Goal: Navigation & Orientation: Find specific page/section

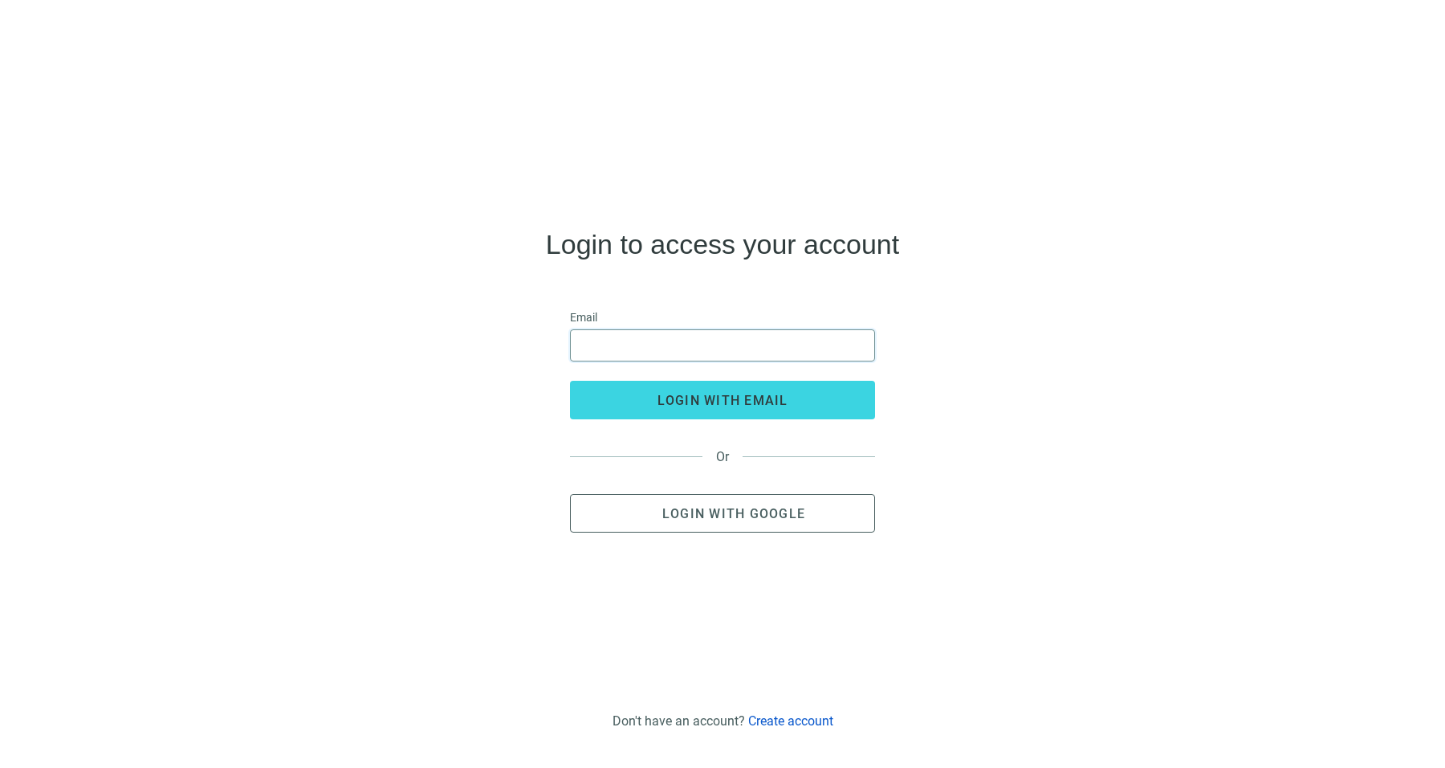
click at [690, 332] on input "email" at bounding box center [722, 345] width 284 height 31
click at [690, 341] on input "email" at bounding box center [722, 345] width 284 height 31
type input "**********"
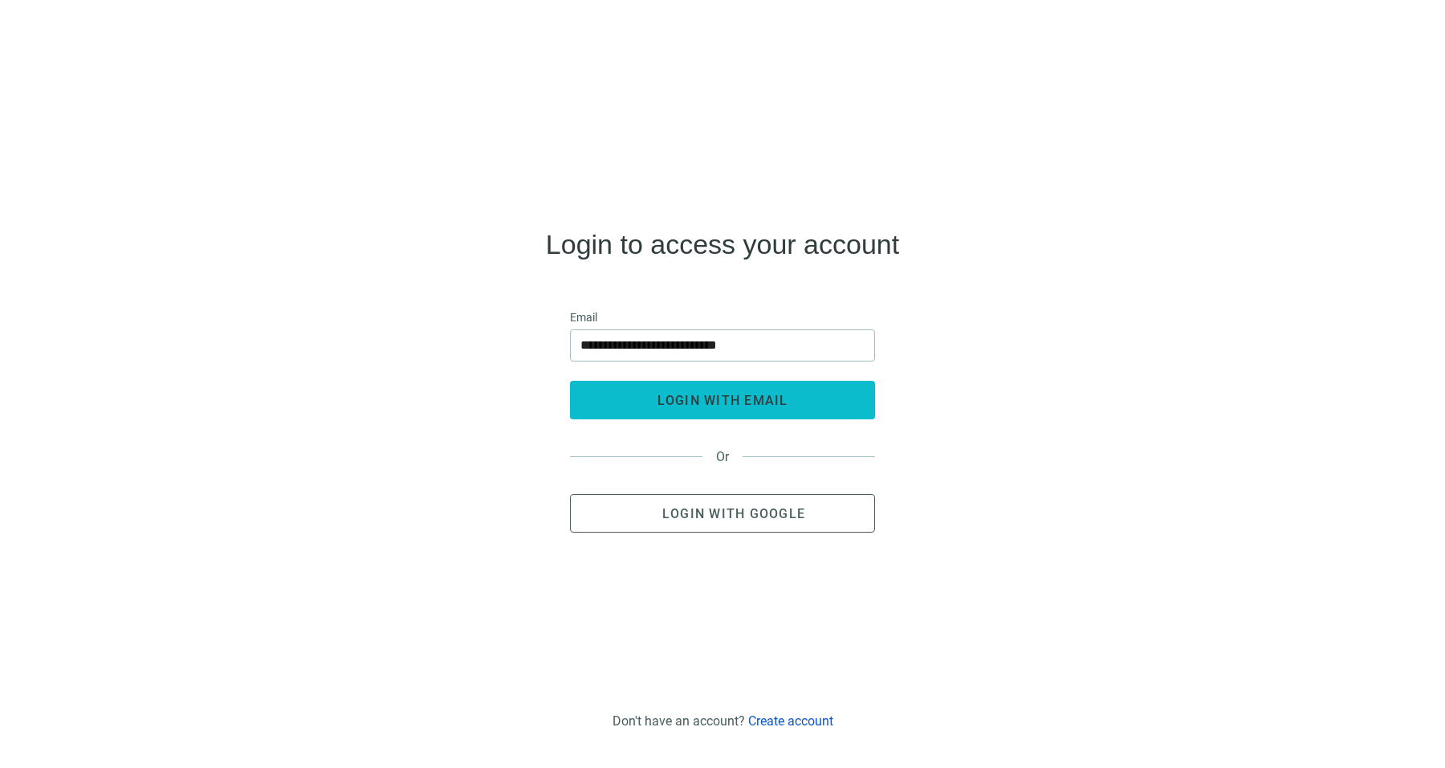
click at [721, 400] on span "login with email" at bounding box center [723, 400] width 131 height 15
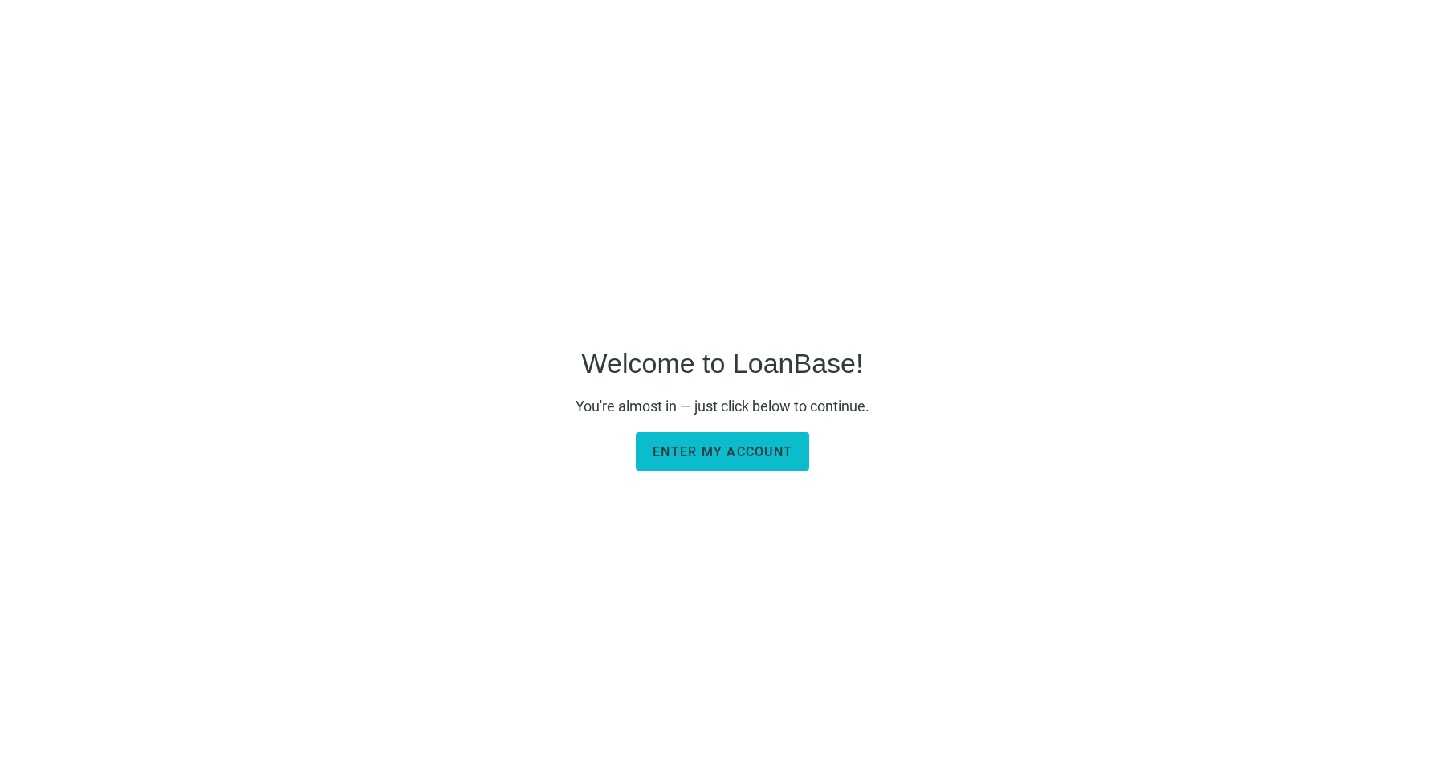
click at [735, 438] on button "Enter my account" at bounding box center [722, 451] width 173 height 39
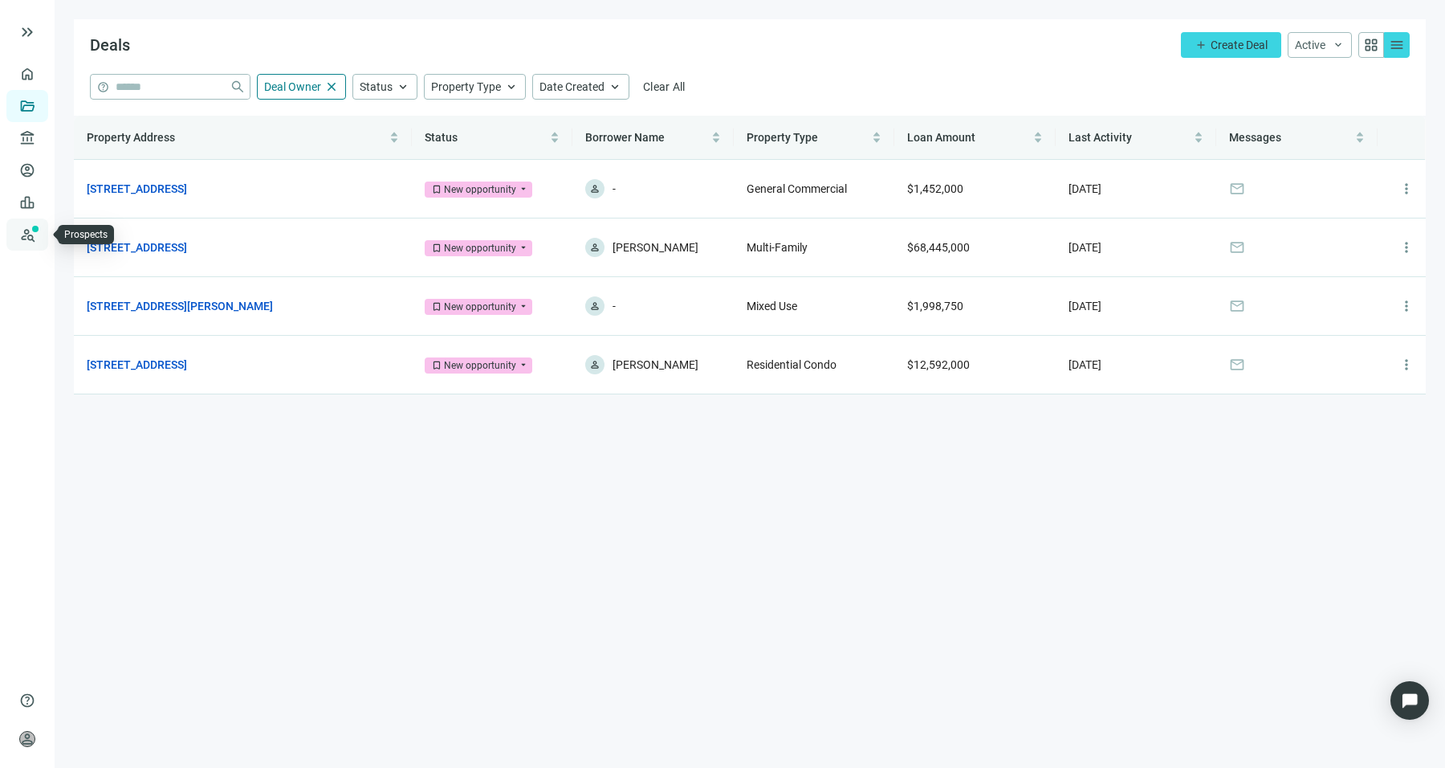
click at [40, 225] on link "Prospects New" at bounding box center [65, 234] width 51 height 32
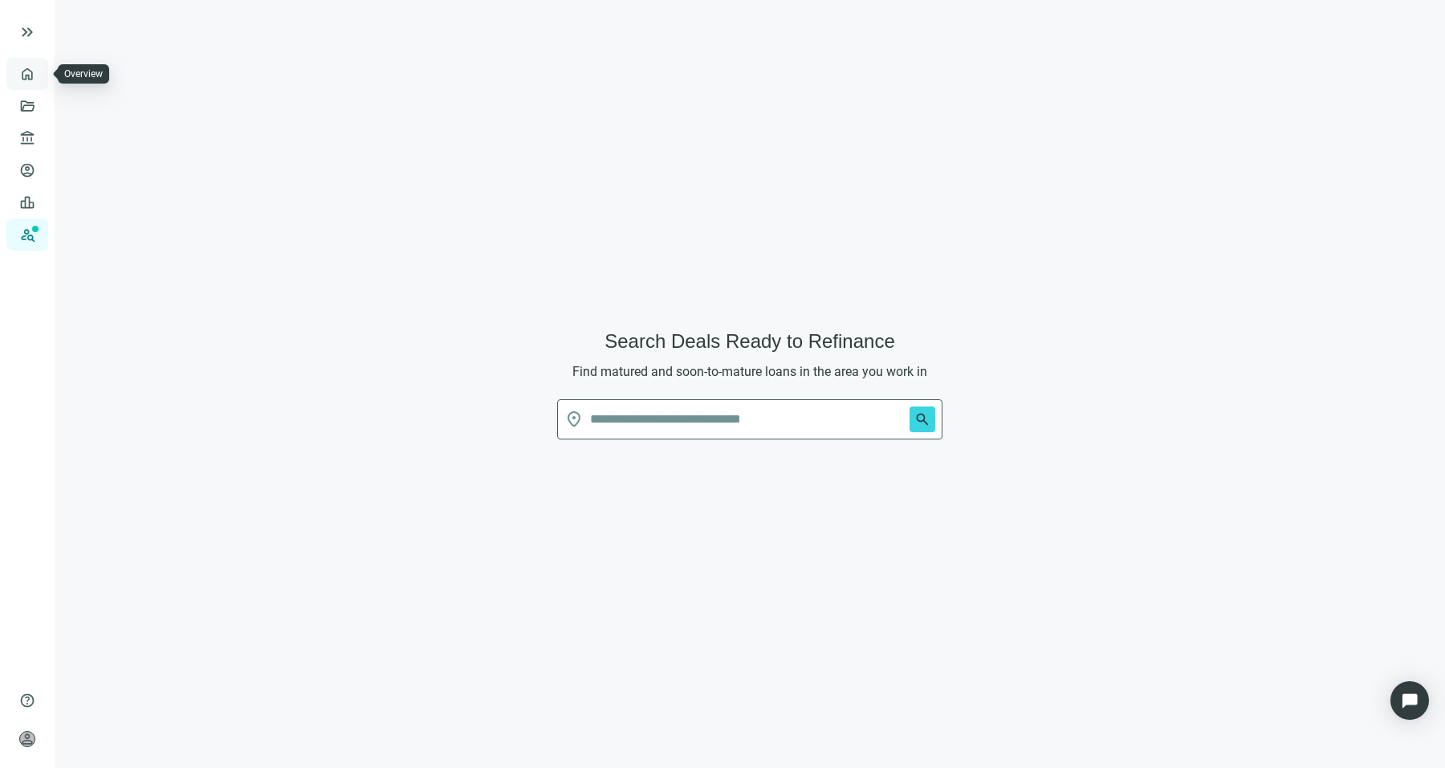
click at [40, 67] on link "Overview" at bounding box center [63, 73] width 47 height 13
